Goal: Find specific page/section: Find specific page/section

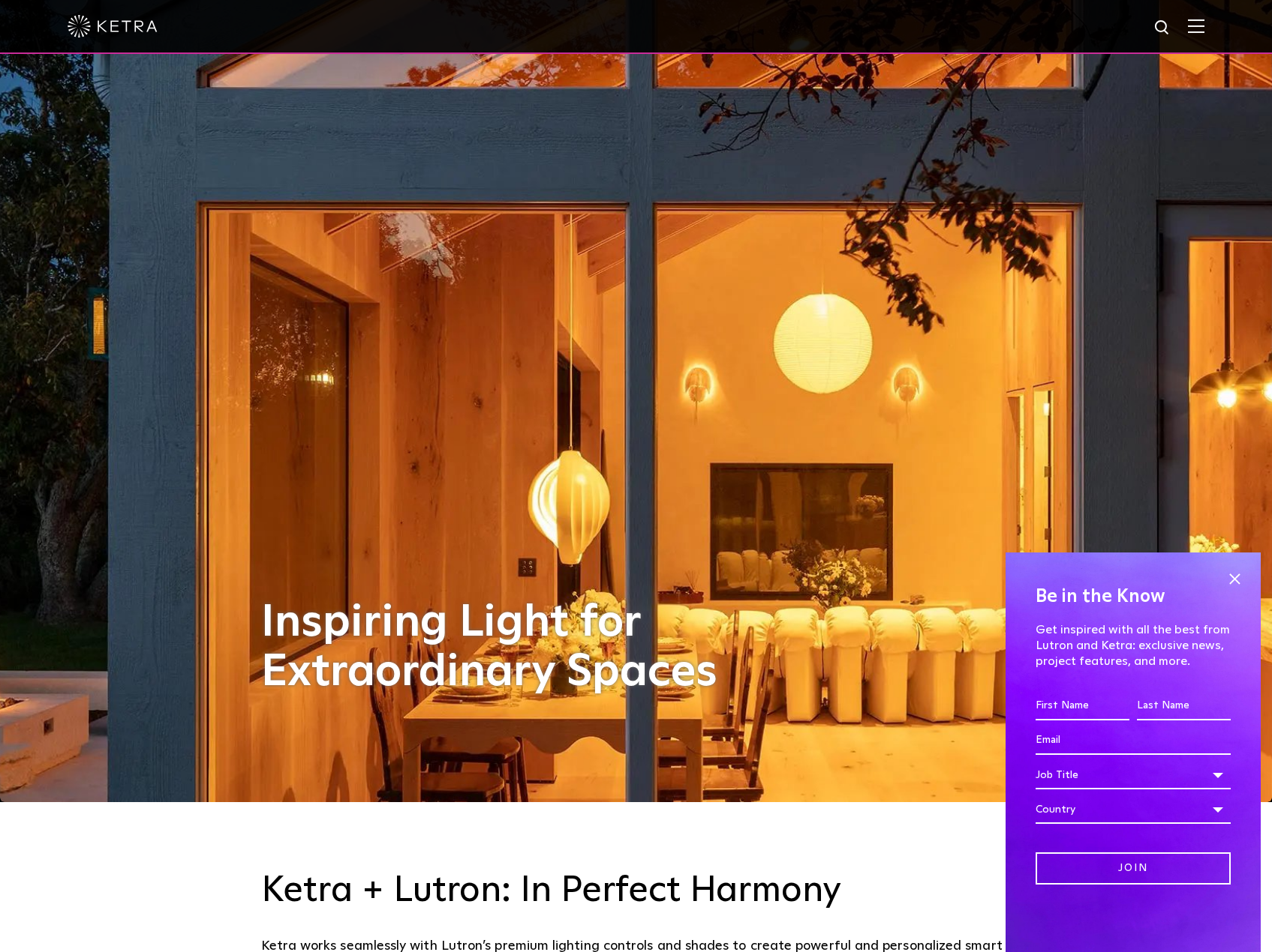
scroll to position [225, 0]
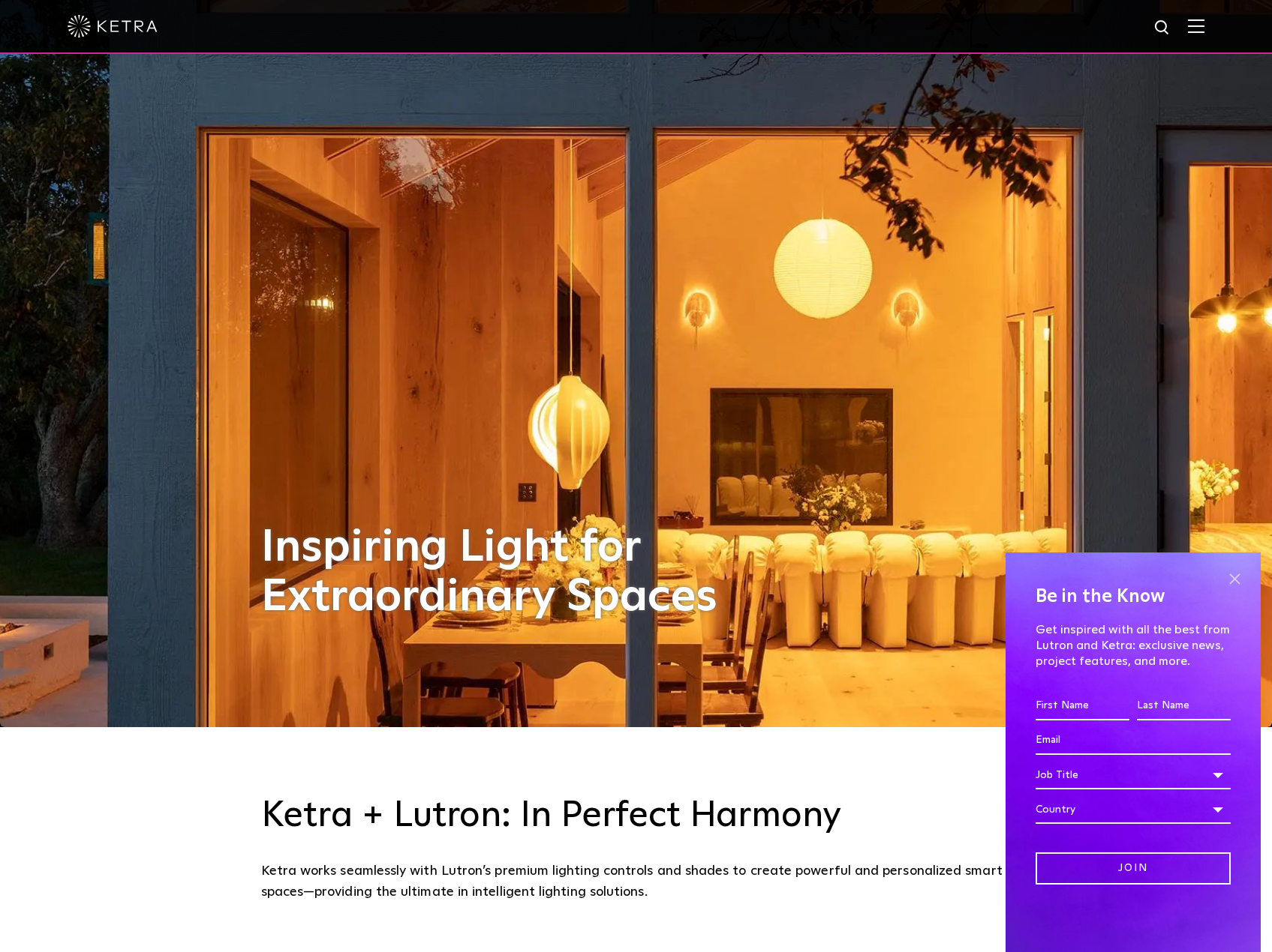
click at [1231, 576] on span at bounding box center [1233, 579] width 23 height 22
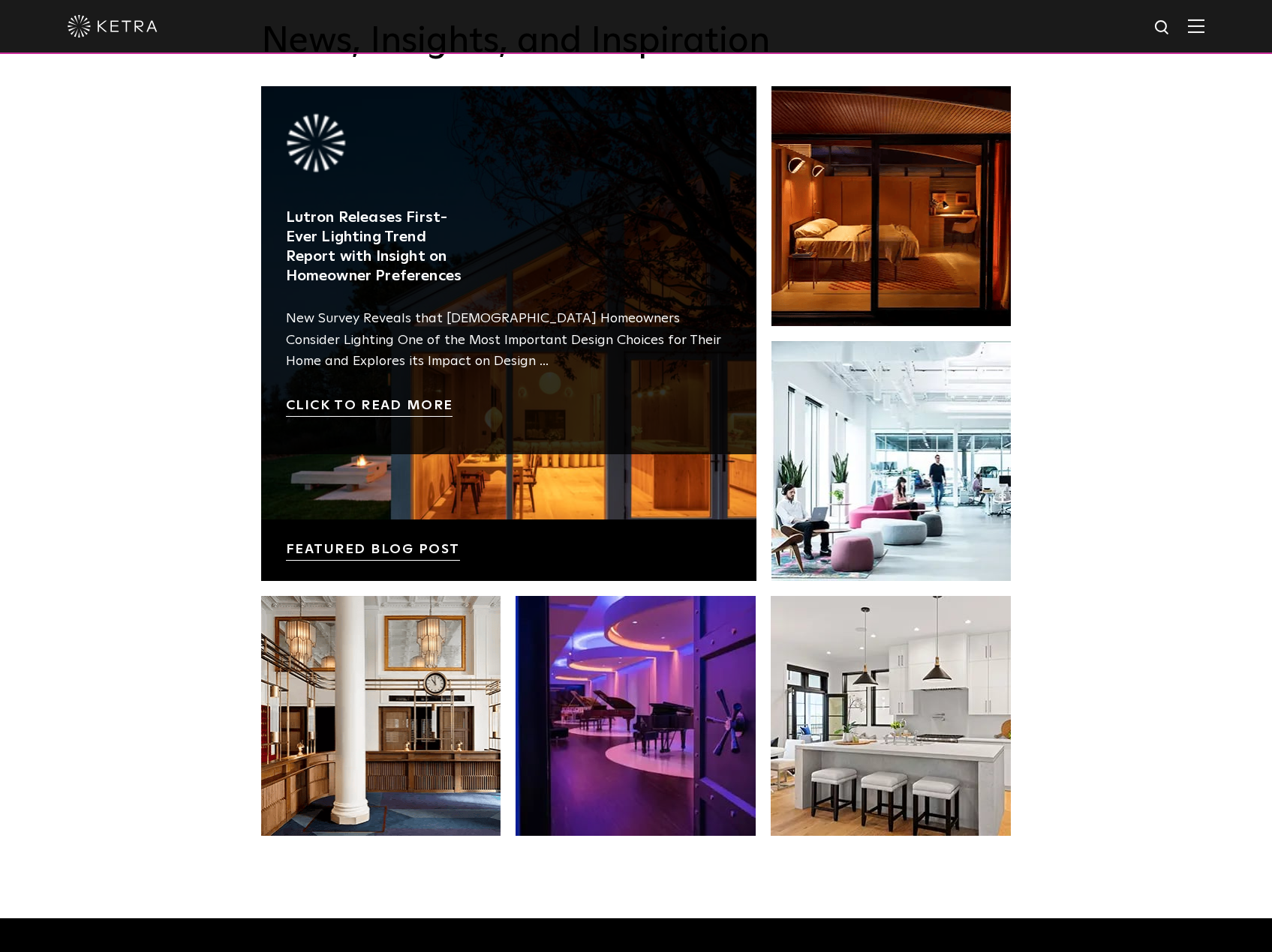
scroll to position [2629, 0]
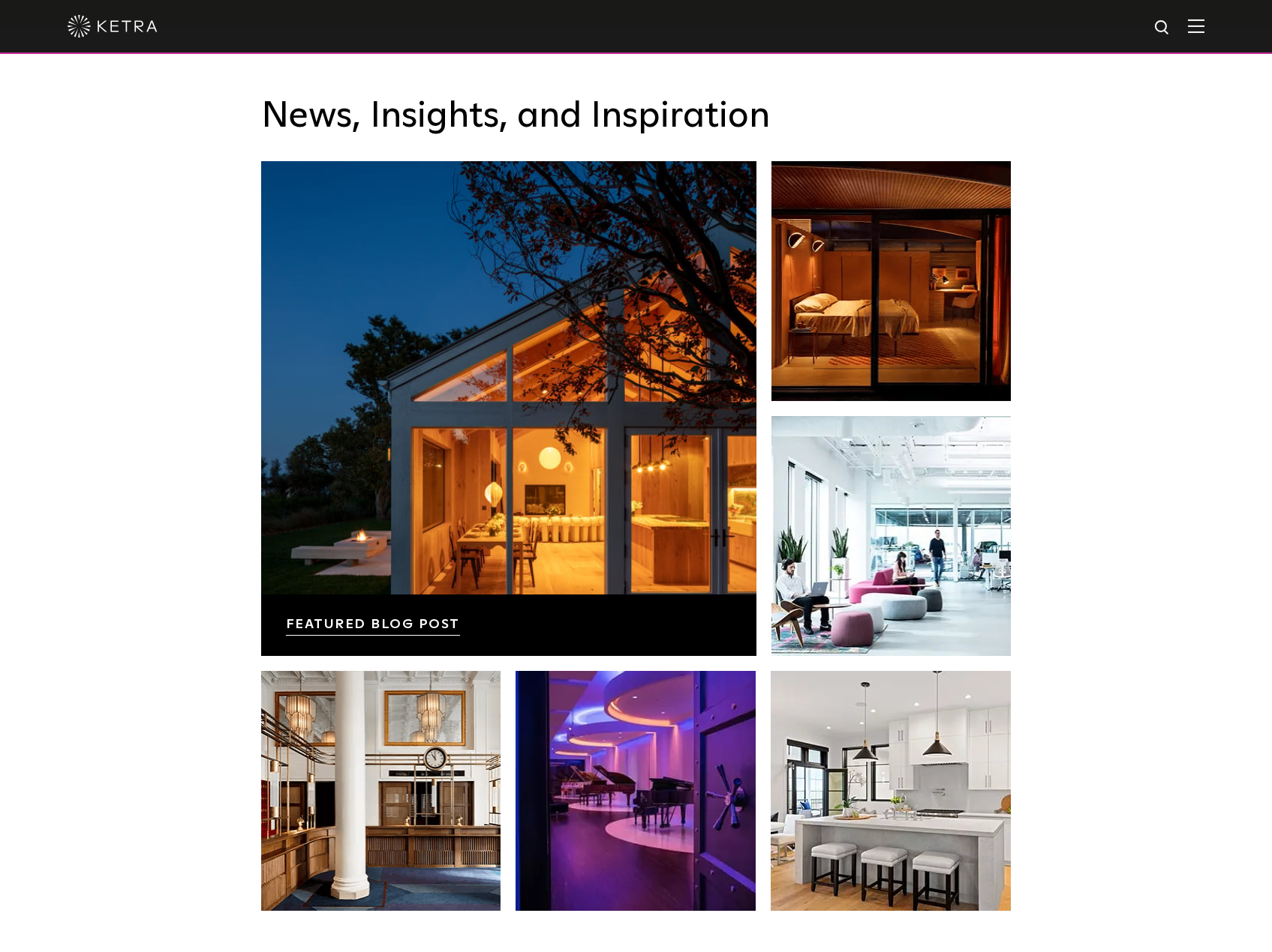
click at [1204, 30] on img at bounding box center [1195, 26] width 16 height 14
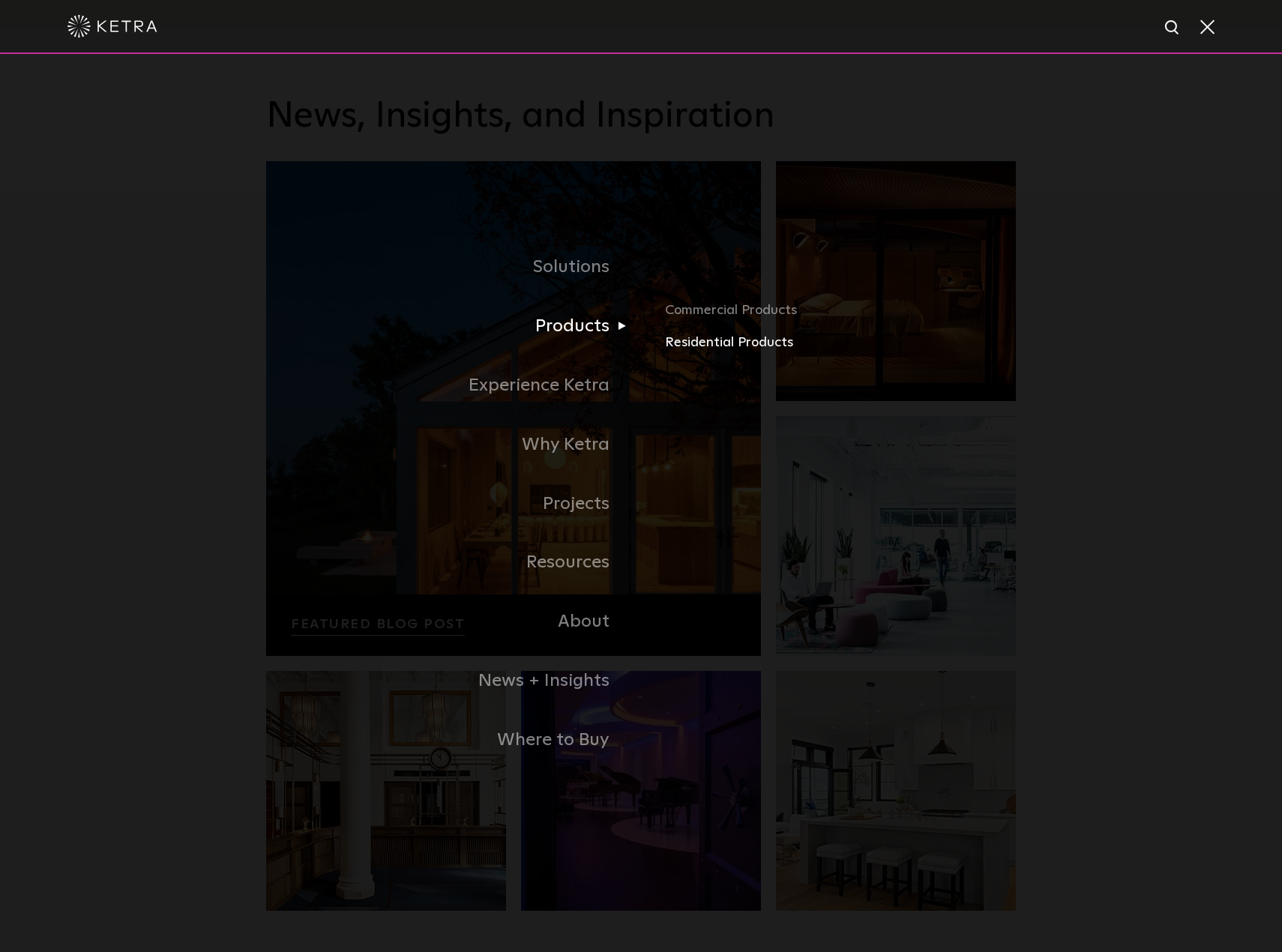
click at [692, 345] on link "Residential Products" at bounding box center [840, 343] width 351 height 22
